Goal: Check status: Check status

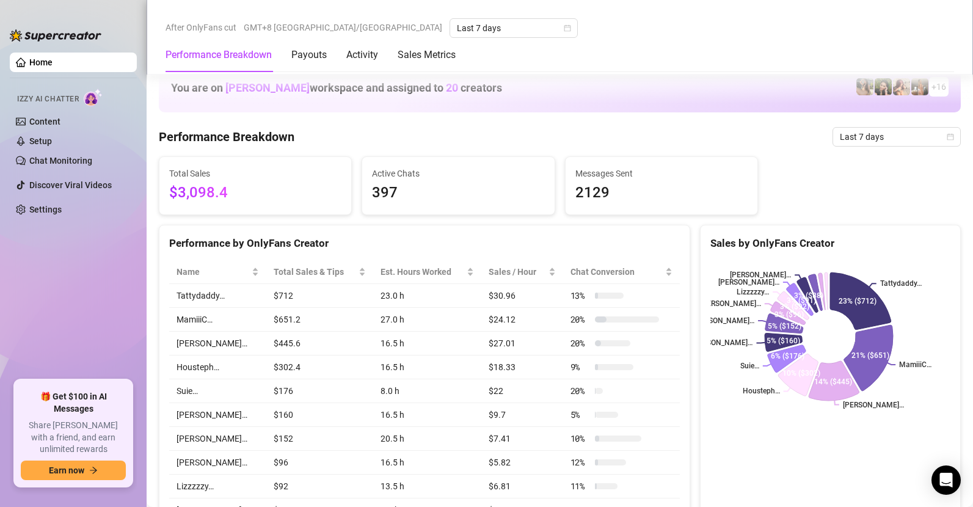
scroll to position [631, 0]
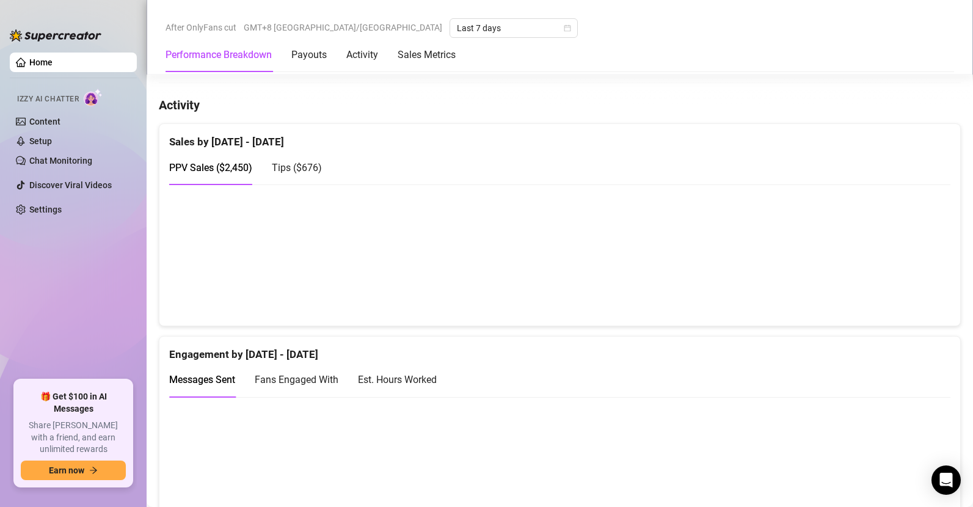
scroll to position [719, 0]
click at [295, 172] on span "Tips ( $676 )" at bounding box center [297, 170] width 50 height 12
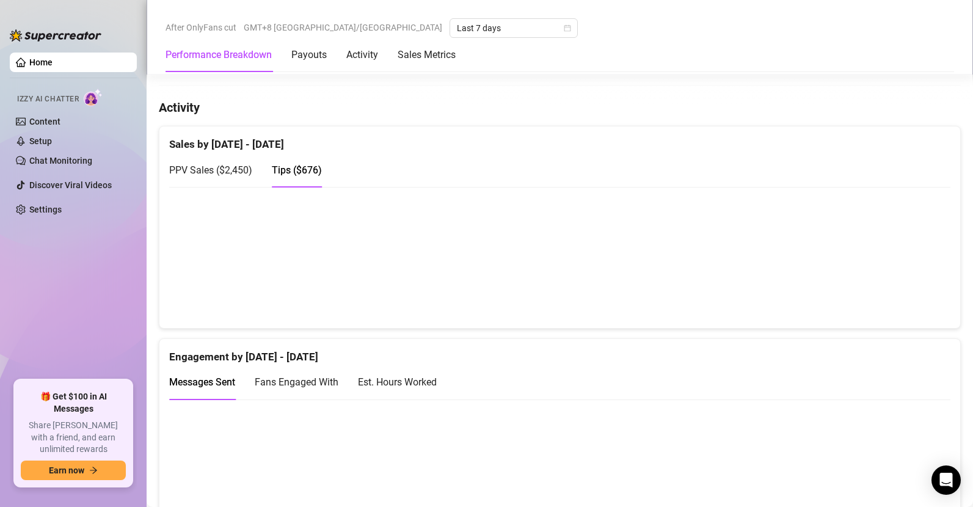
click at [233, 171] on span "PPV Sales ( $2,450 )" at bounding box center [210, 170] width 83 height 12
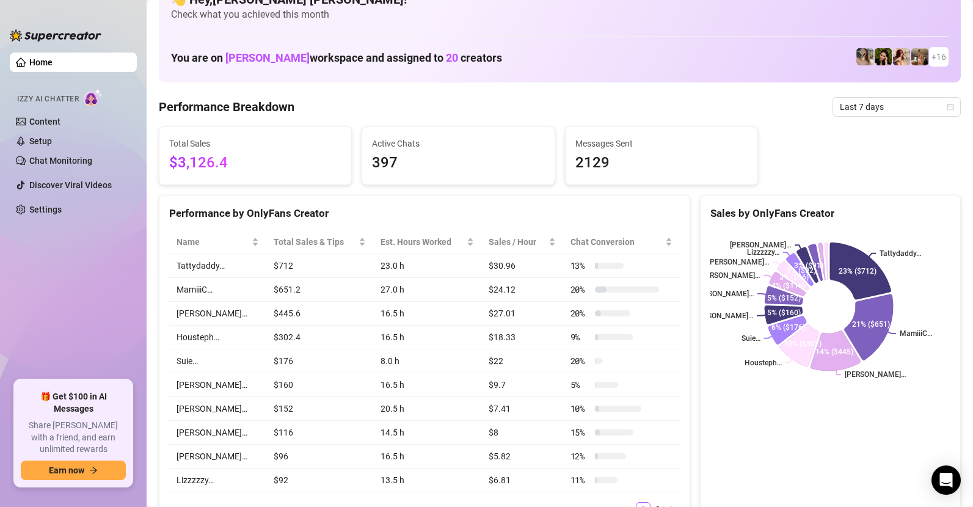
scroll to position [0, 0]
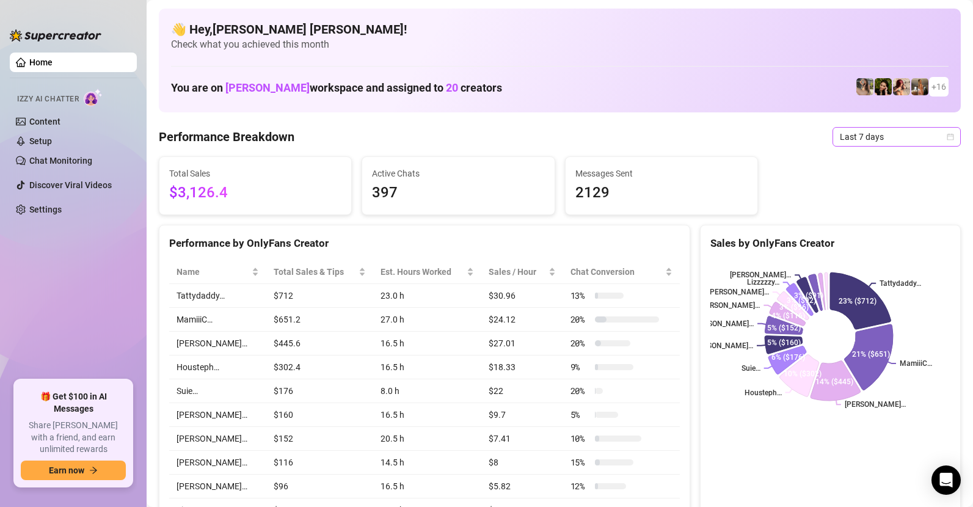
click at [877, 133] on span "Last 7 days" at bounding box center [896, 137] width 114 height 18
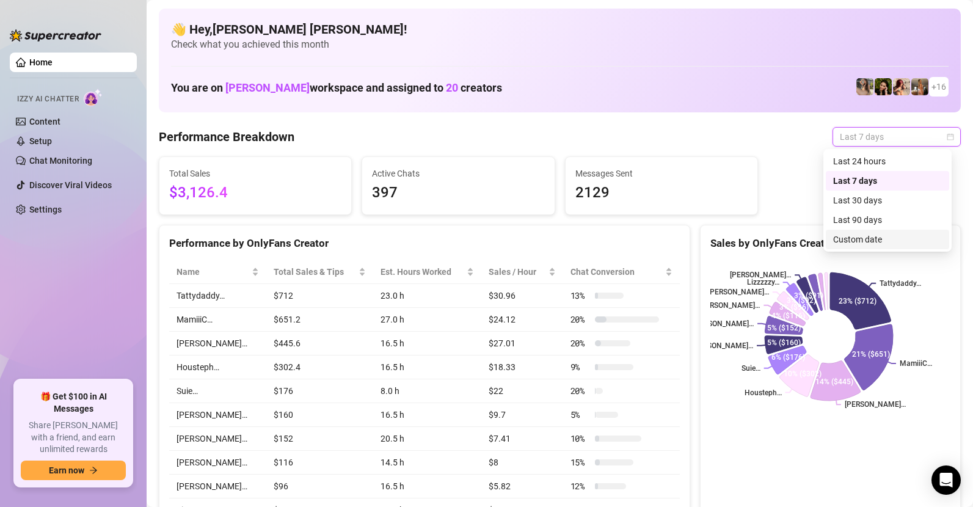
click at [858, 238] on div "Custom date" at bounding box center [887, 239] width 109 height 13
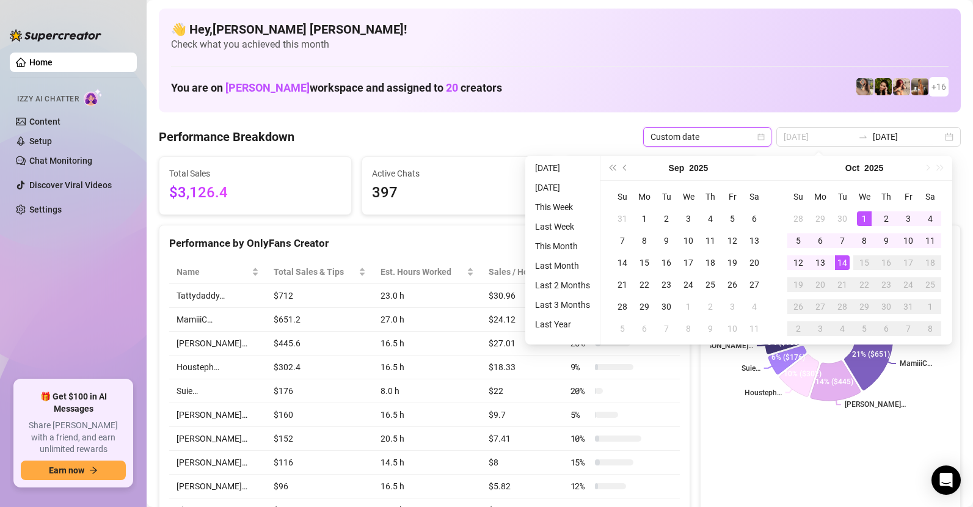
type input "2025-10-01"
click at [860, 219] on div "1" at bounding box center [864, 218] width 15 height 15
type input "2025-10-14"
click at [841, 264] on div "14" at bounding box center [842, 262] width 15 height 15
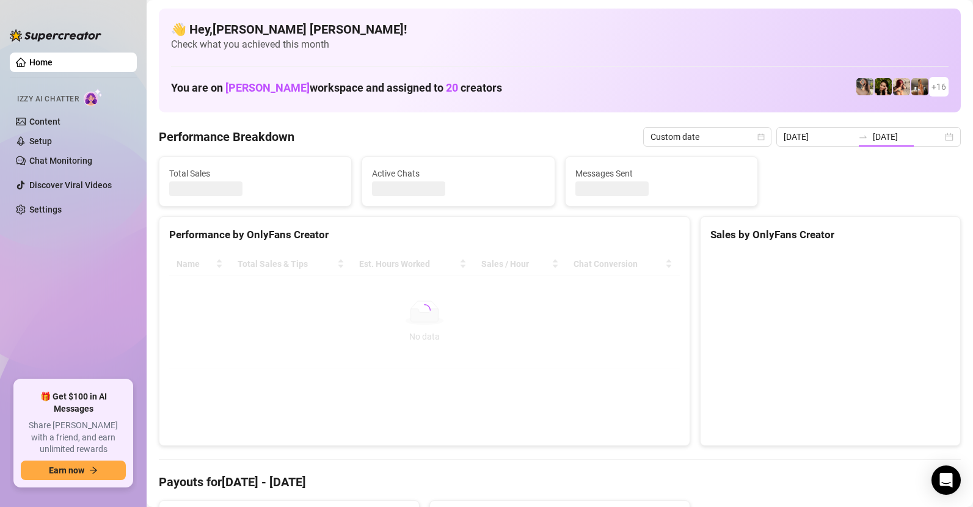
type input "2025-10-01"
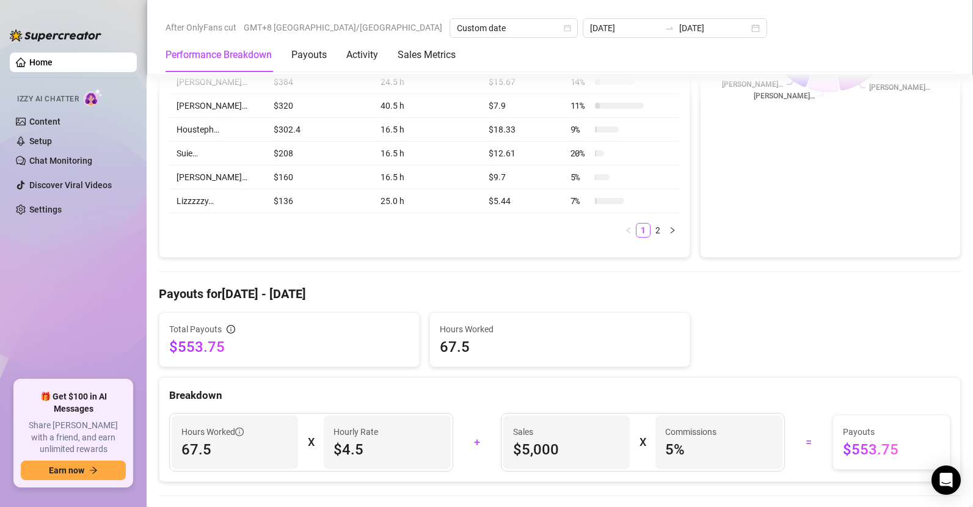
scroll to position [104, 0]
